Goal: Check status

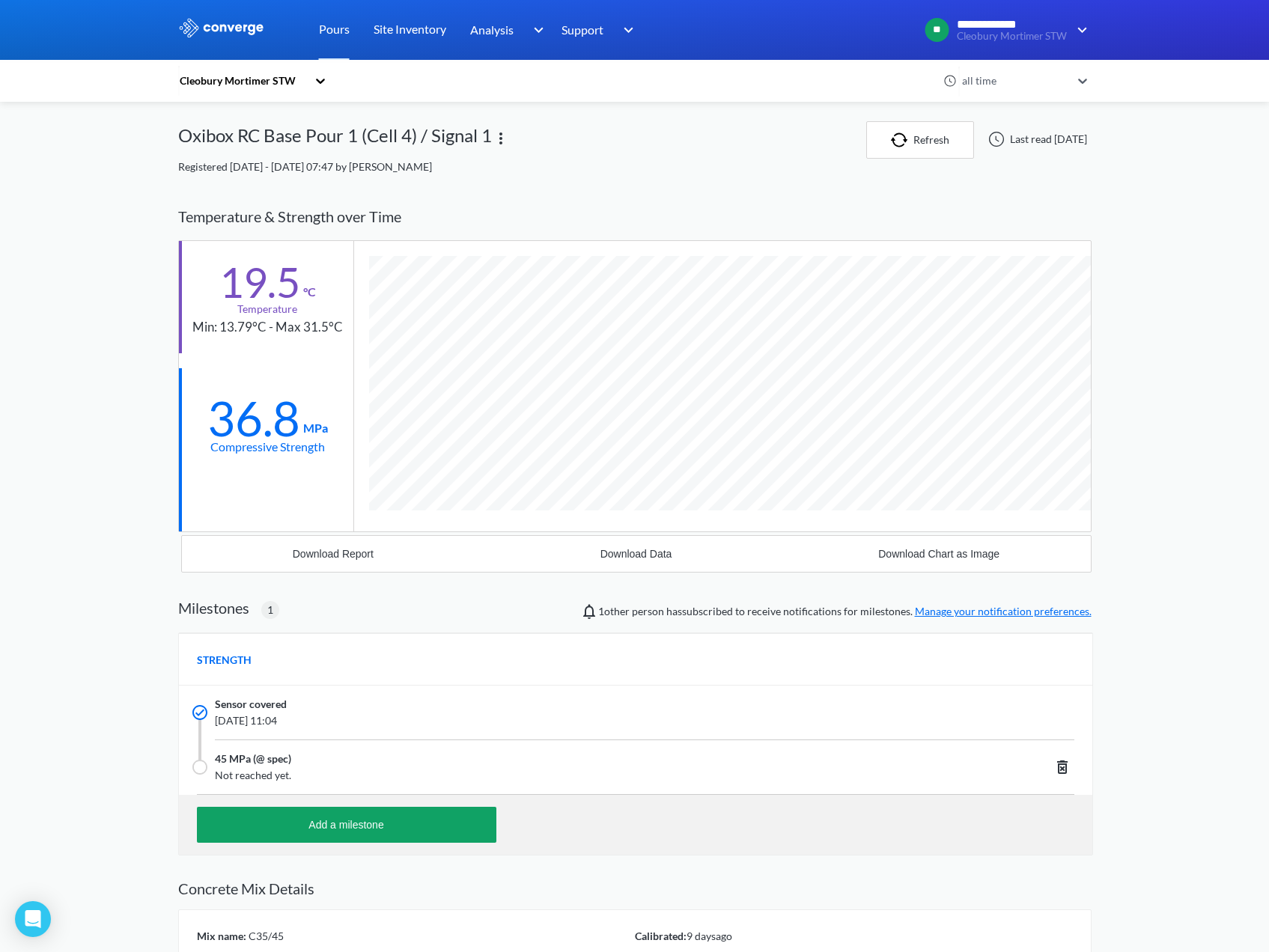
scroll to position [967, 913]
click at [295, 80] on div "Cleobury Mortimer STW" at bounding box center [242, 81] width 129 height 16
click at [230, 117] on div "Cleobury Mortimer STW" at bounding box center [253, 120] width 150 height 28
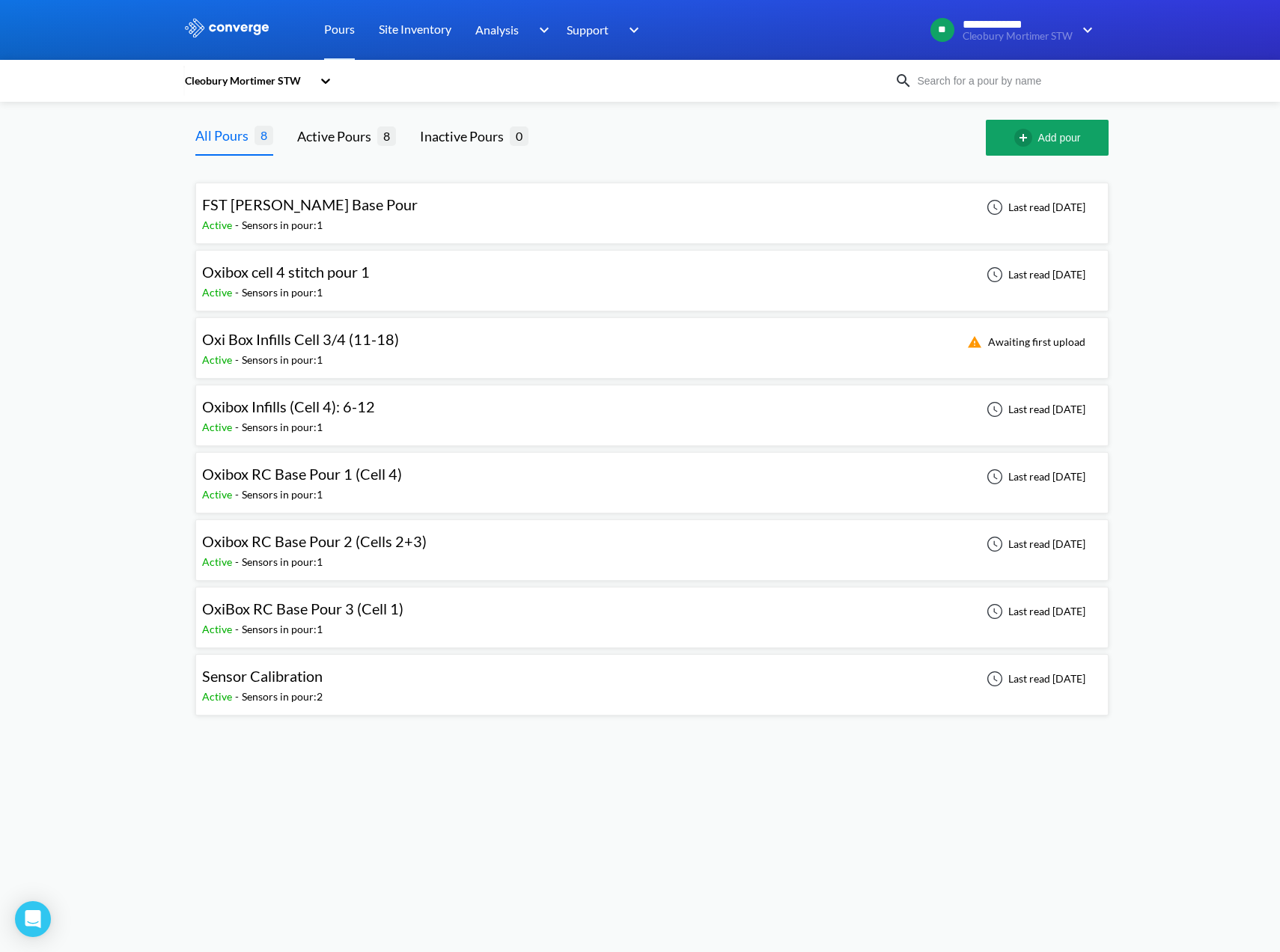
click at [272, 230] on div "Sensors in pour: 1" at bounding box center [282, 225] width 81 height 16
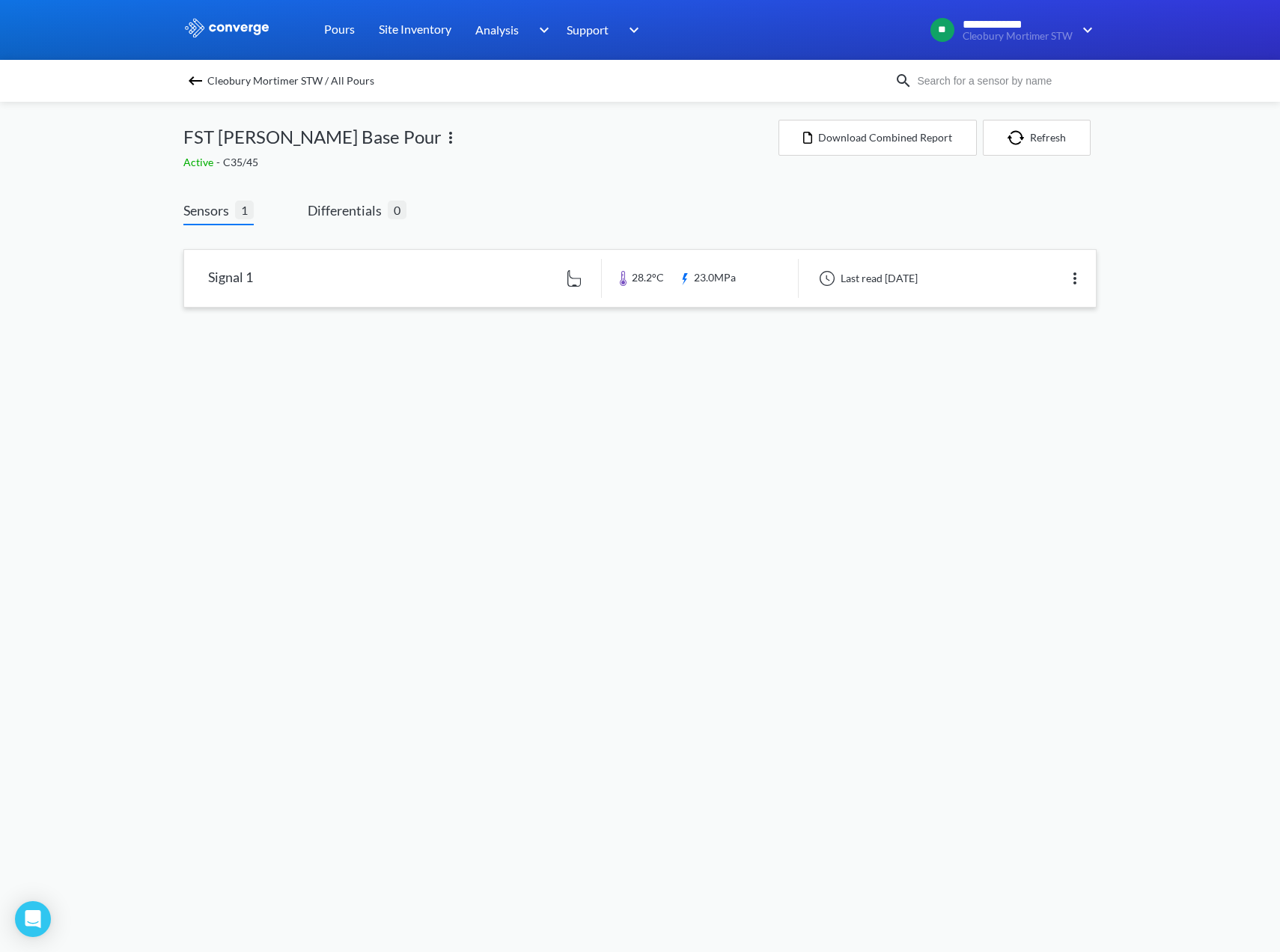
click at [371, 297] on link at bounding box center [640, 278] width 912 height 57
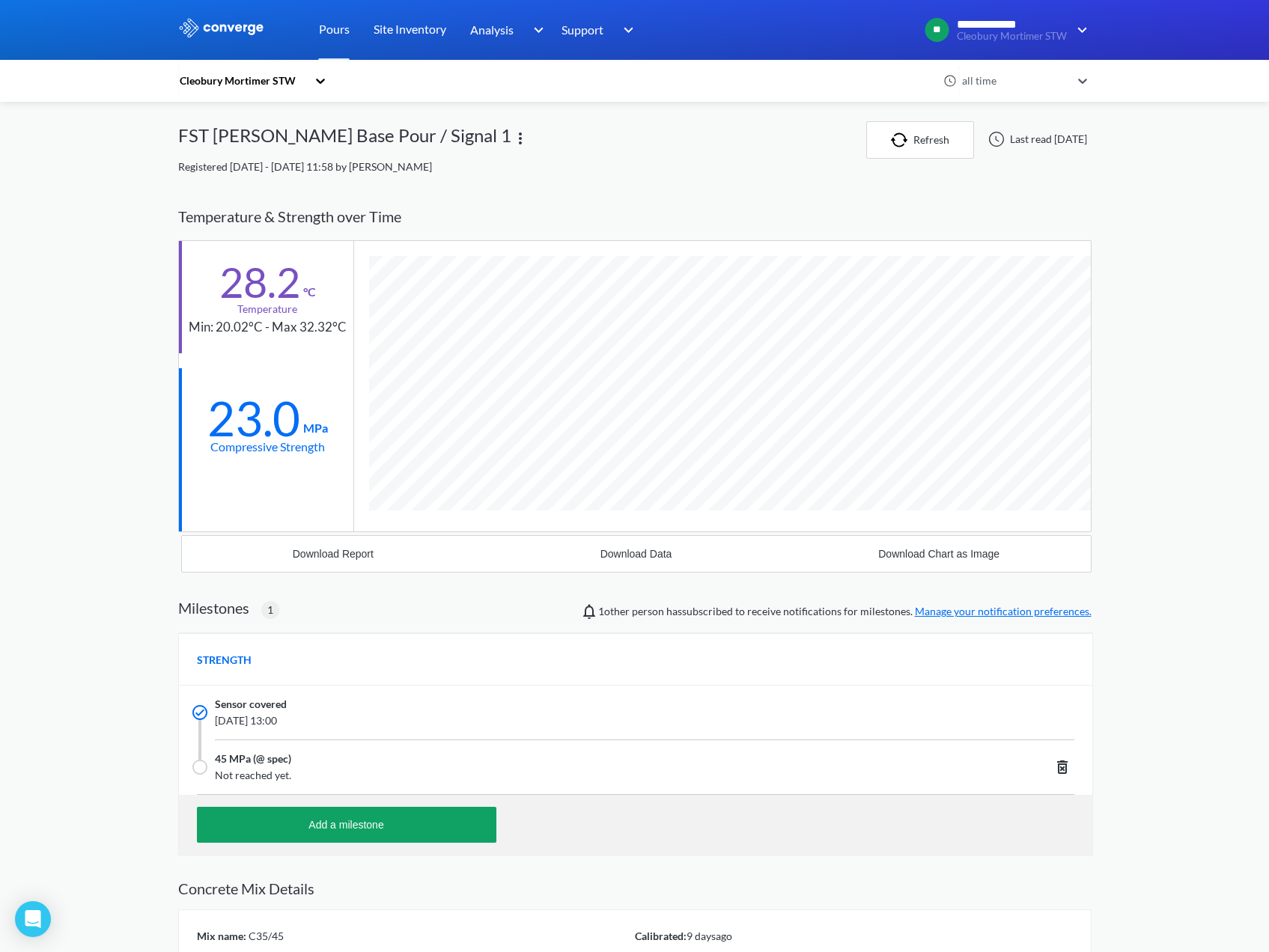
scroll to position [967, 913]
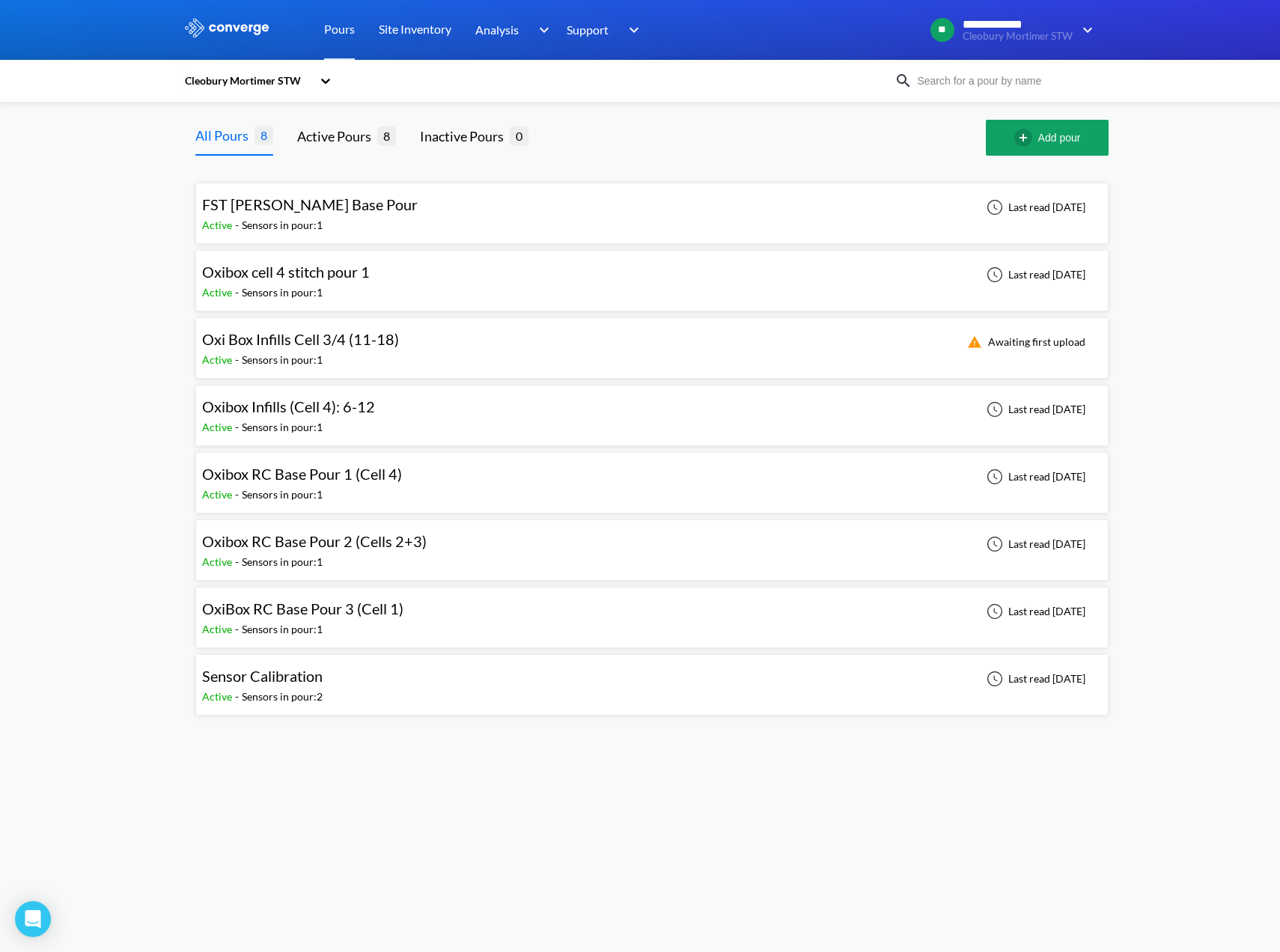
click at [493, 210] on div "FST Hopper Base Pour Active - Sensors in pour: 1 Last read 2 days ago" at bounding box center [652, 213] width 900 height 48
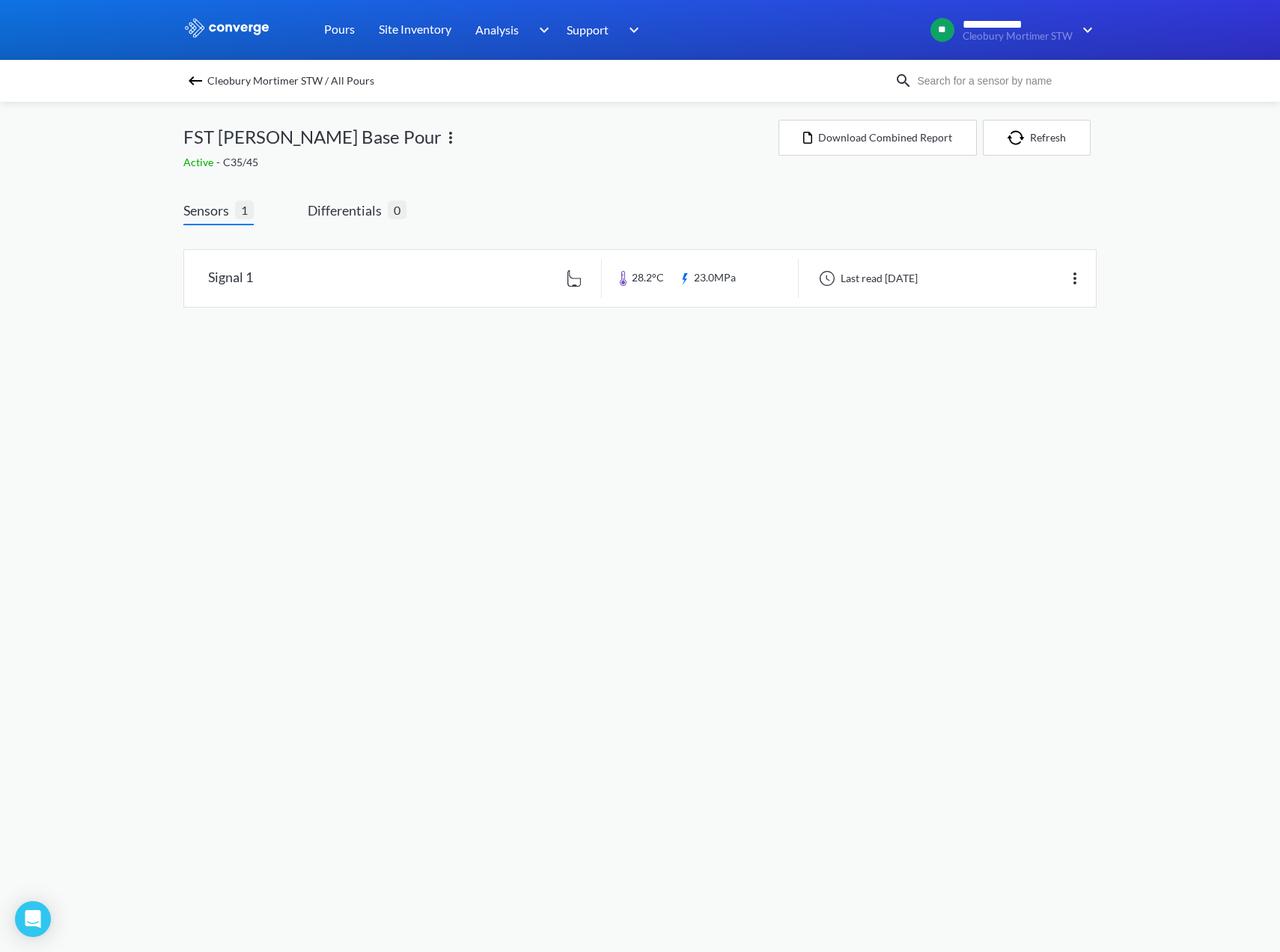
click at [200, 82] on img at bounding box center [196, 81] width 18 height 18
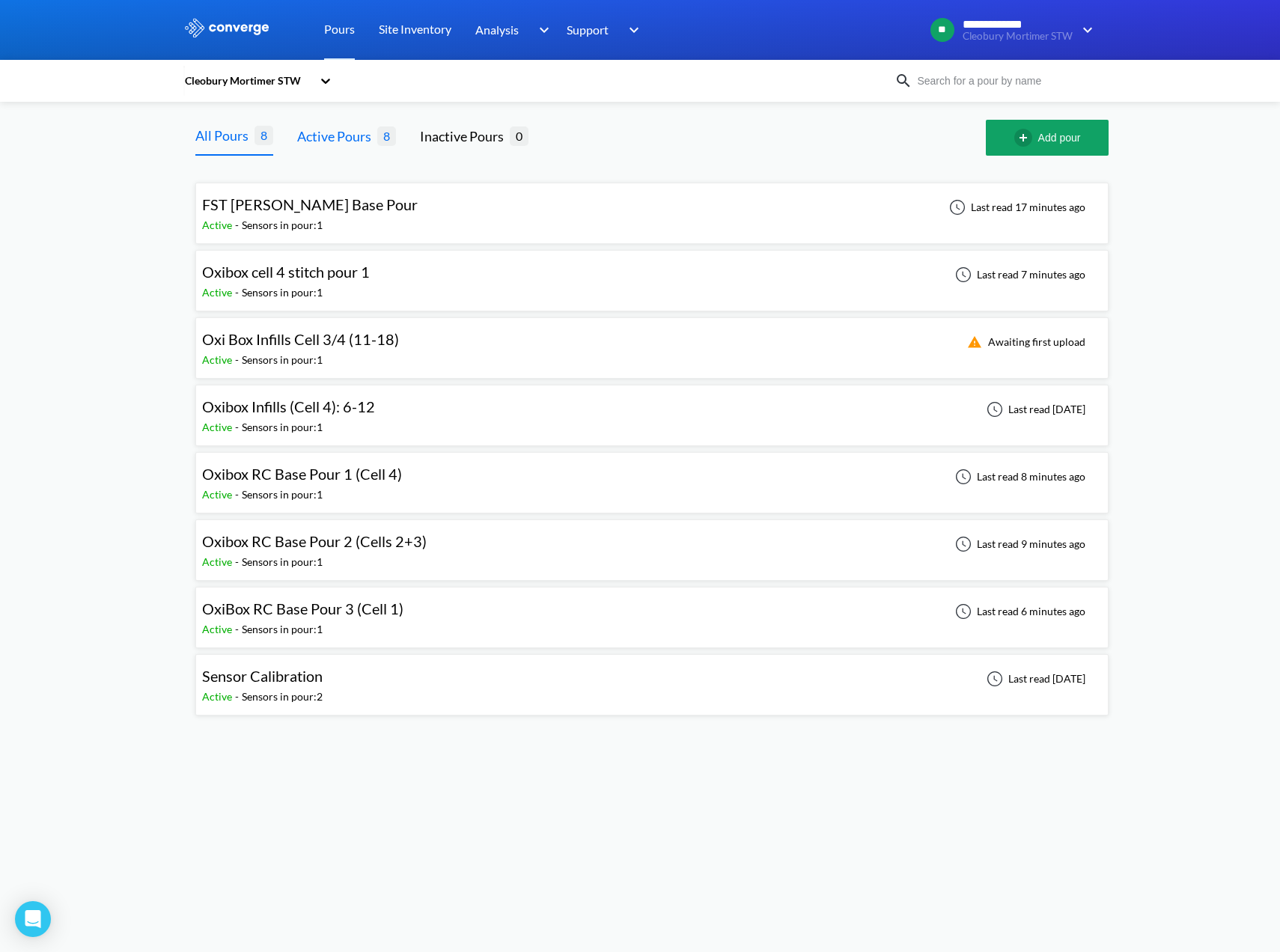
click at [335, 134] on div "Active Pours" at bounding box center [337, 137] width 80 height 21
click at [453, 209] on div "FST Hopper Base Pour Active - Sensors in pour: 1 Last read 17 minutes ago" at bounding box center [652, 213] width 900 height 48
click at [521, 487] on div "Oxibox RC Base Pour 1 (Cell 4) Active - Sensors in pour: 1 Last read 8 minutes …" at bounding box center [652, 482] width 900 height 48
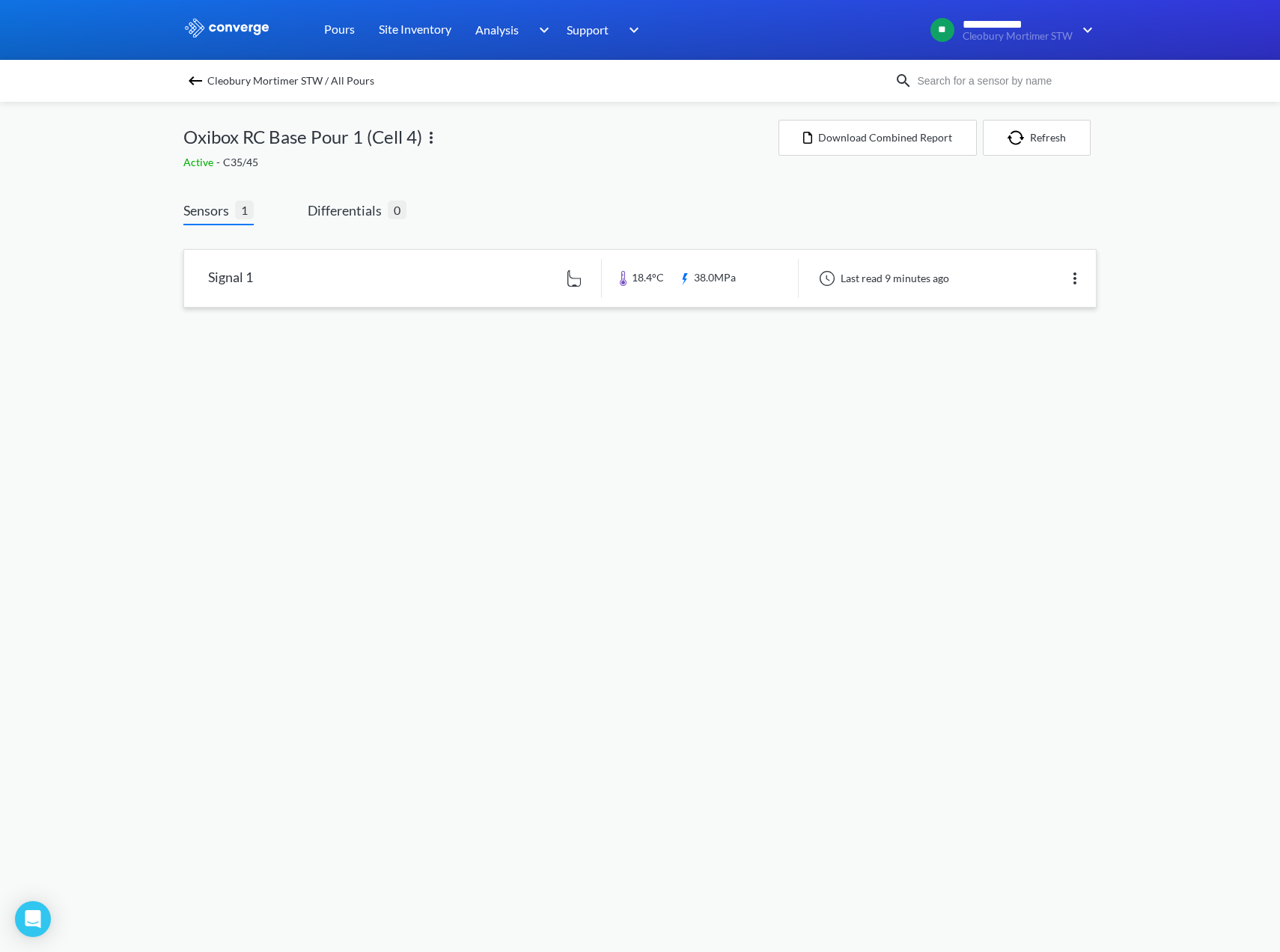
click at [667, 259] on link at bounding box center [640, 278] width 912 height 57
